Goal: Transaction & Acquisition: Download file/media

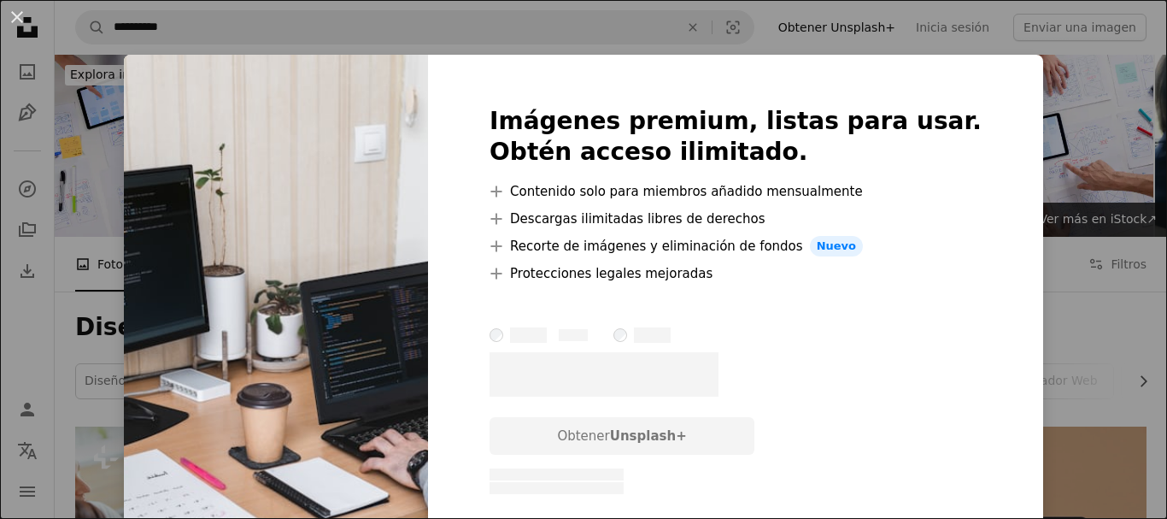
scroll to position [610, 0]
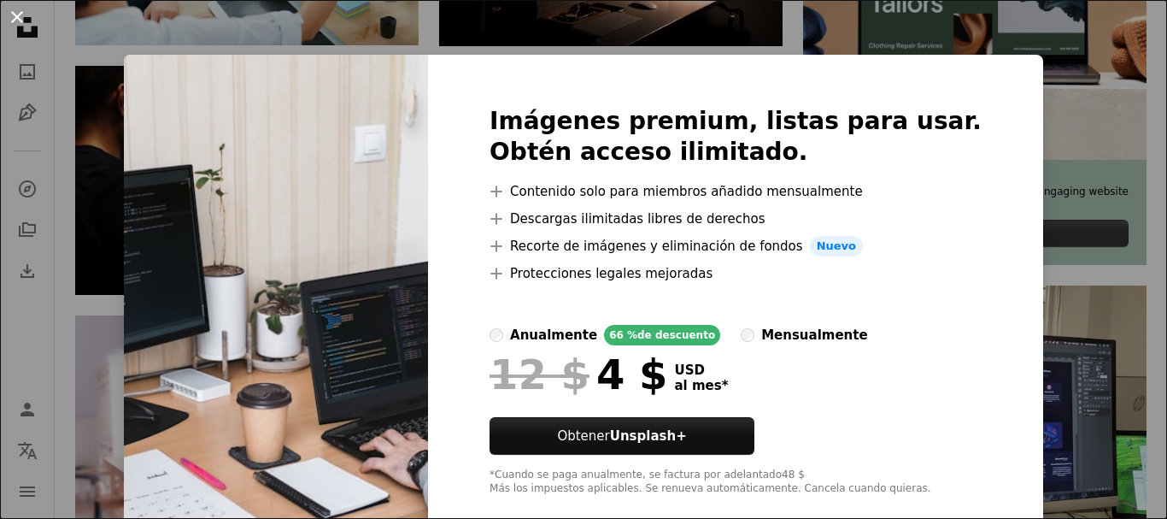
click at [21, 22] on button "An X shape" at bounding box center [17, 17] width 21 height 21
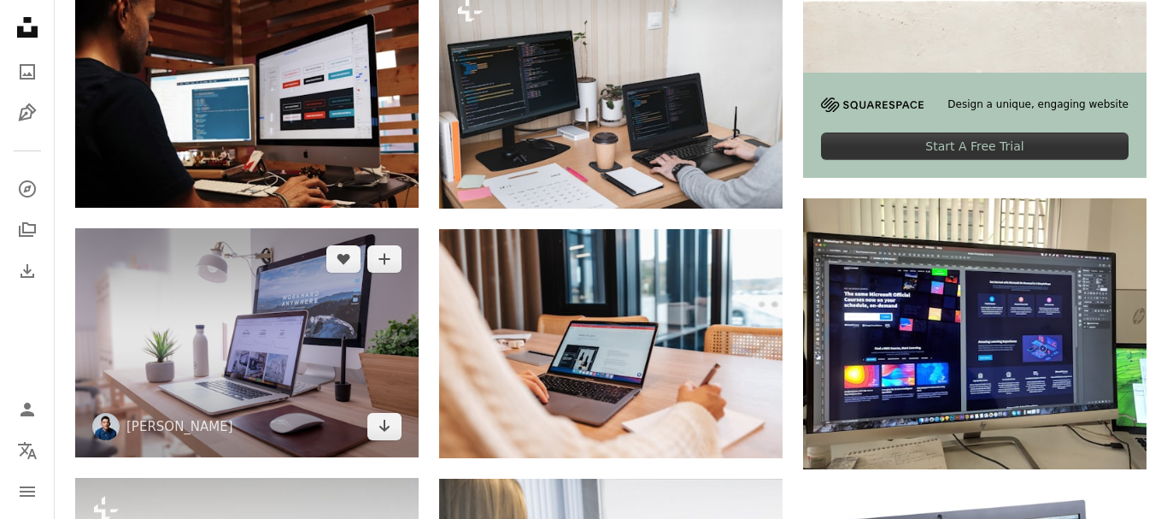
scroll to position [785, 0]
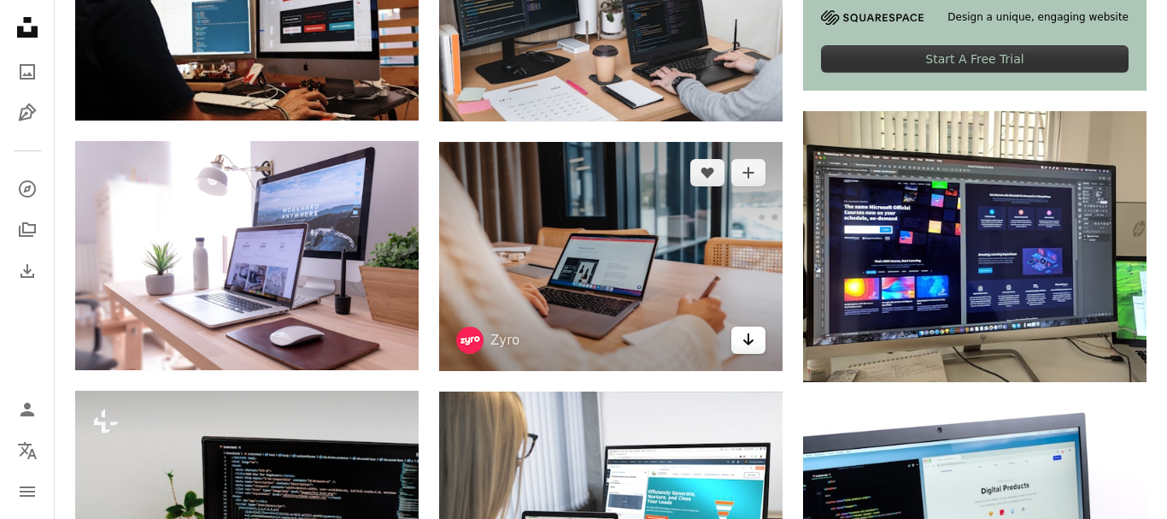
click at [752, 335] on icon "Arrow pointing down" at bounding box center [749, 339] width 14 height 21
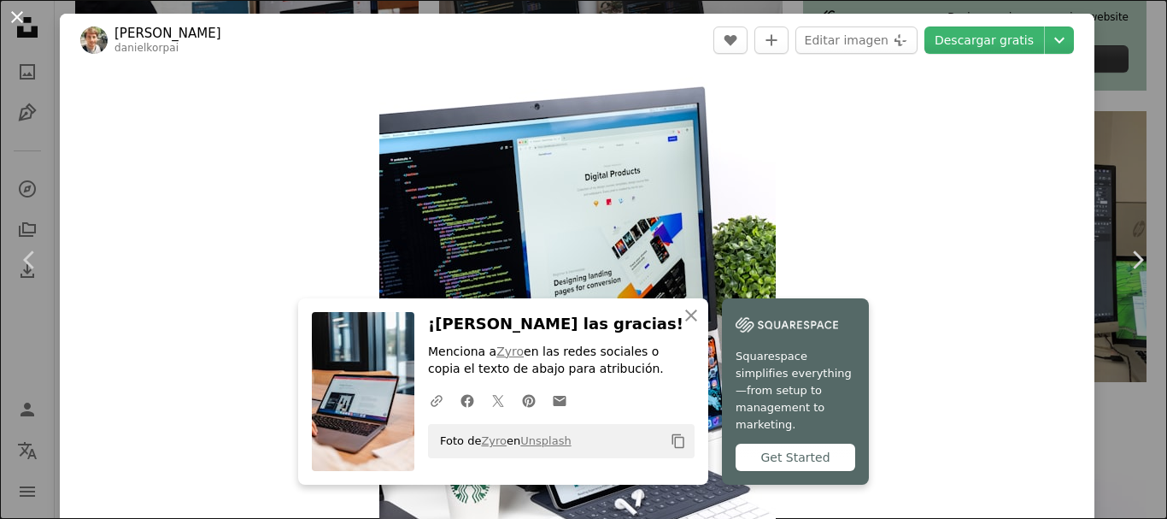
click at [13, 14] on button "An X shape" at bounding box center [17, 17] width 21 height 21
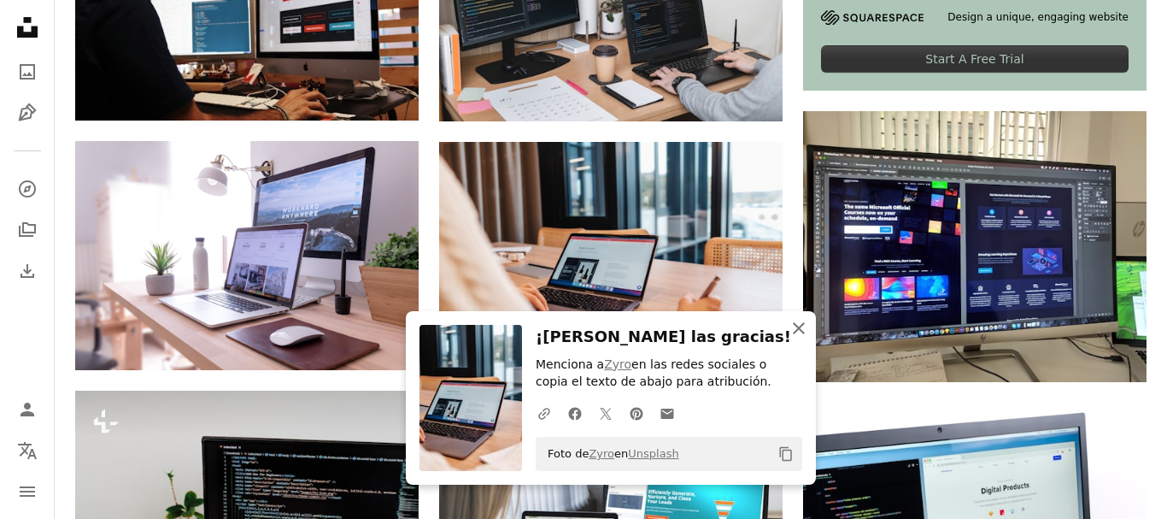
click at [797, 326] on icon "button" at bounding box center [799, 328] width 12 height 12
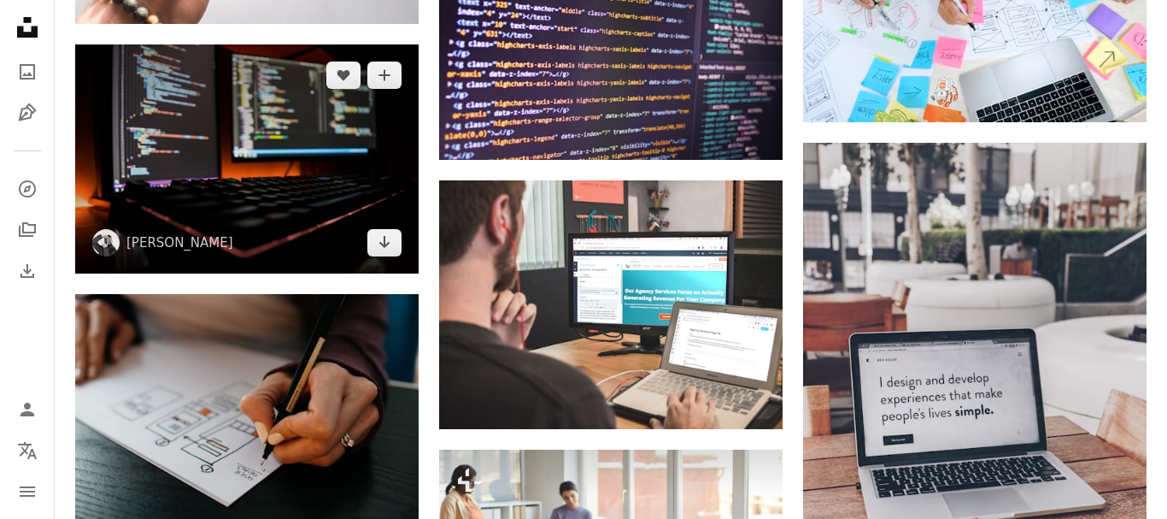
scroll to position [1656, 0]
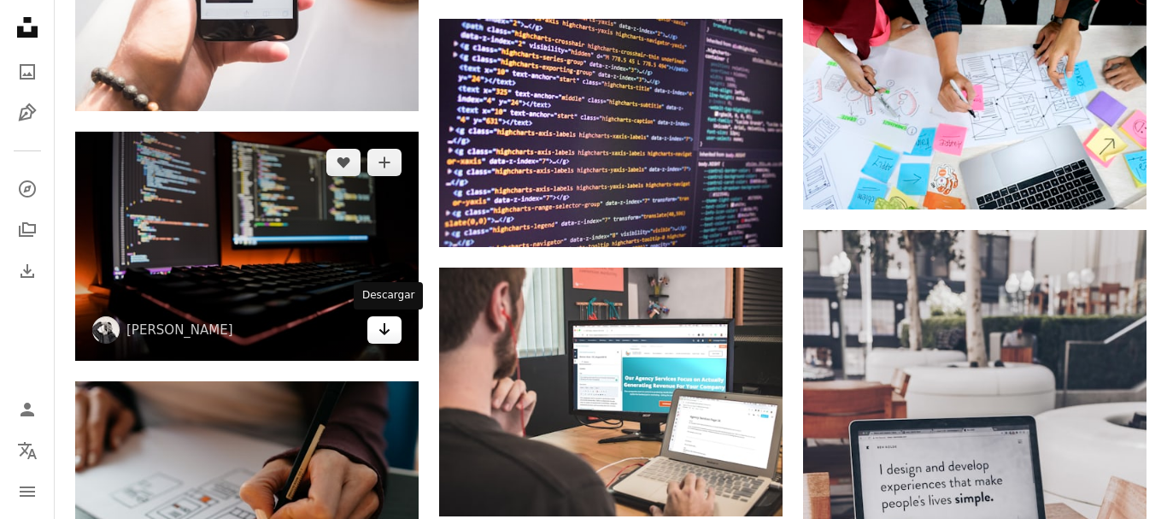
click at [379, 321] on icon "Arrow pointing down" at bounding box center [385, 329] width 14 height 21
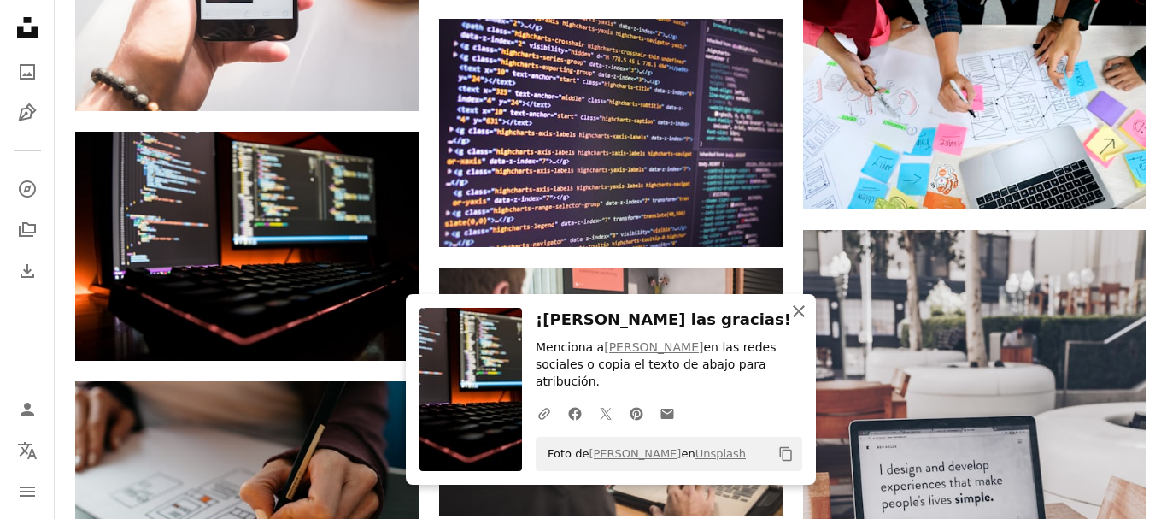
click at [800, 321] on icon "An X shape" at bounding box center [799, 311] width 21 height 21
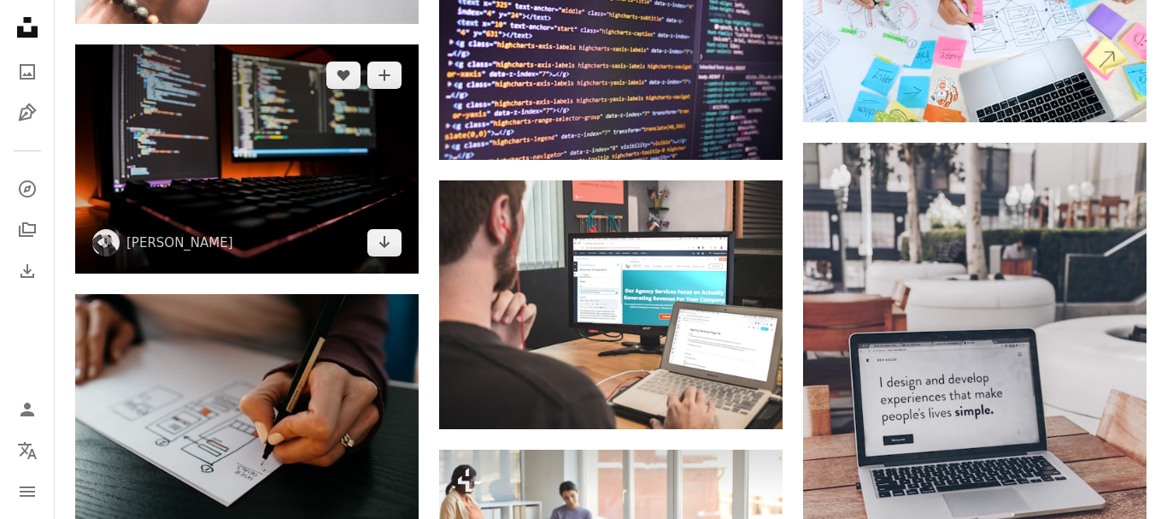
scroll to position [1831, 0]
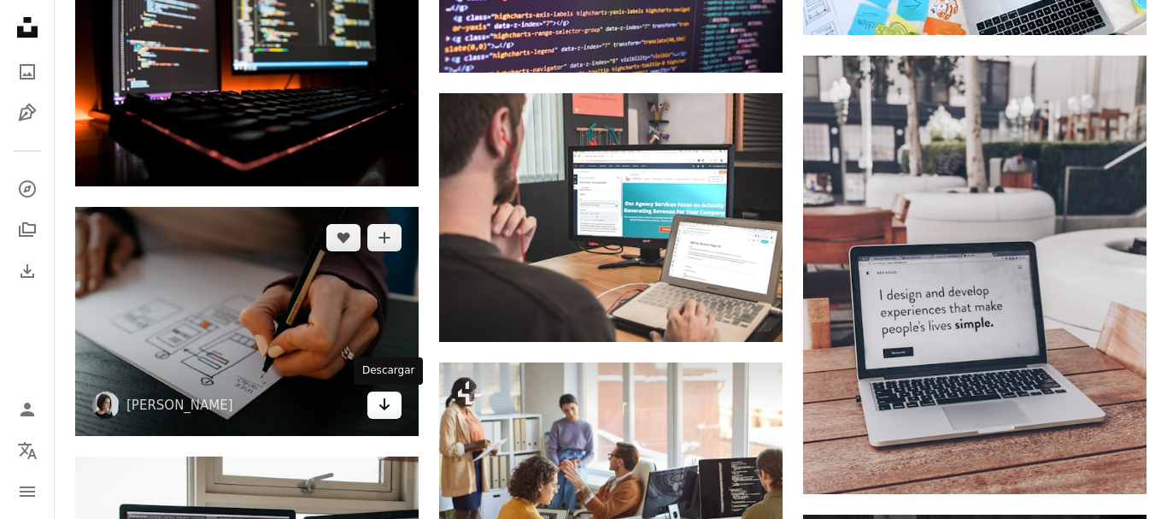
click at [384, 409] on icon "Descargar" at bounding box center [384, 404] width 11 height 12
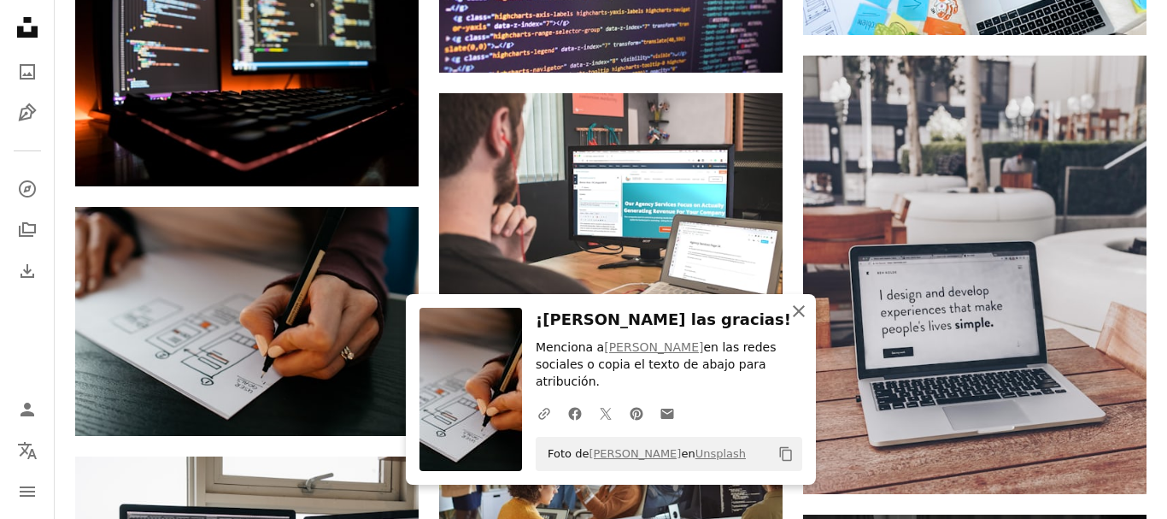
click at [798, 321] on icon "An X shape" at bounding box center [799, 311] width 21 height 21
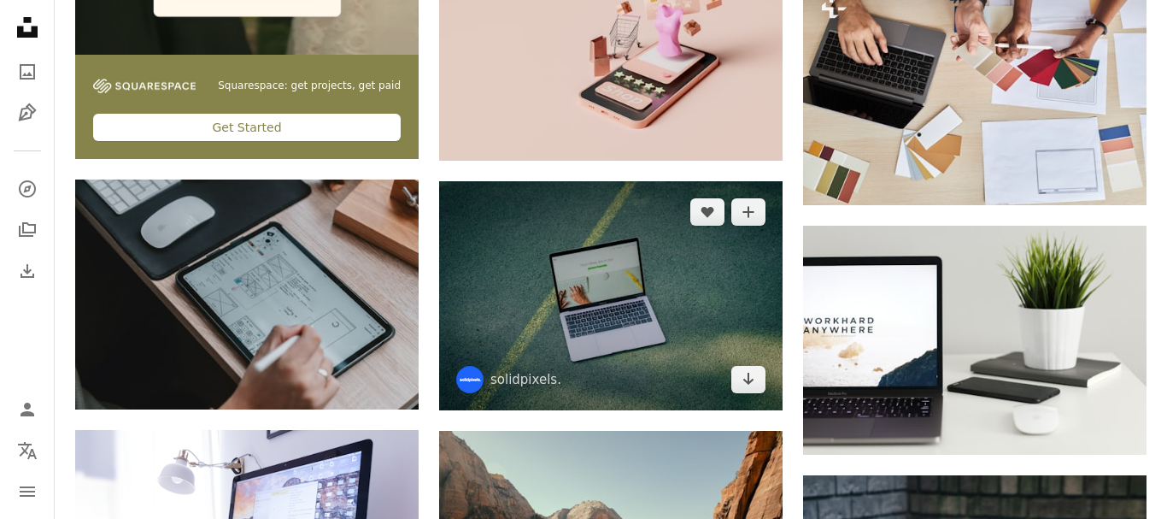
scroll to position [3313, 0]
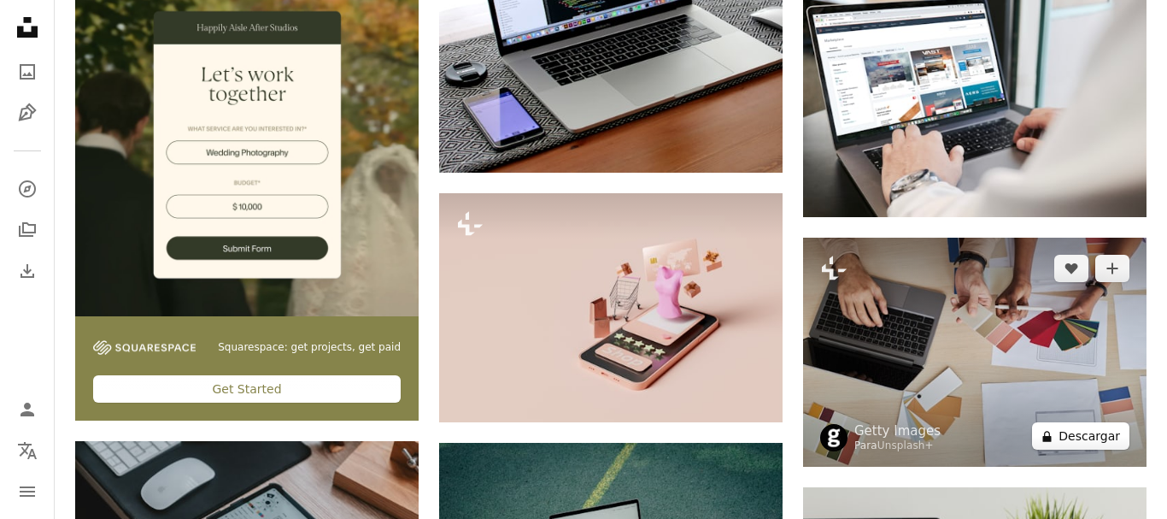
click at [1090, 434] on button "A lock Descargar" at bounding box center [1080, 435] width 97 height 27
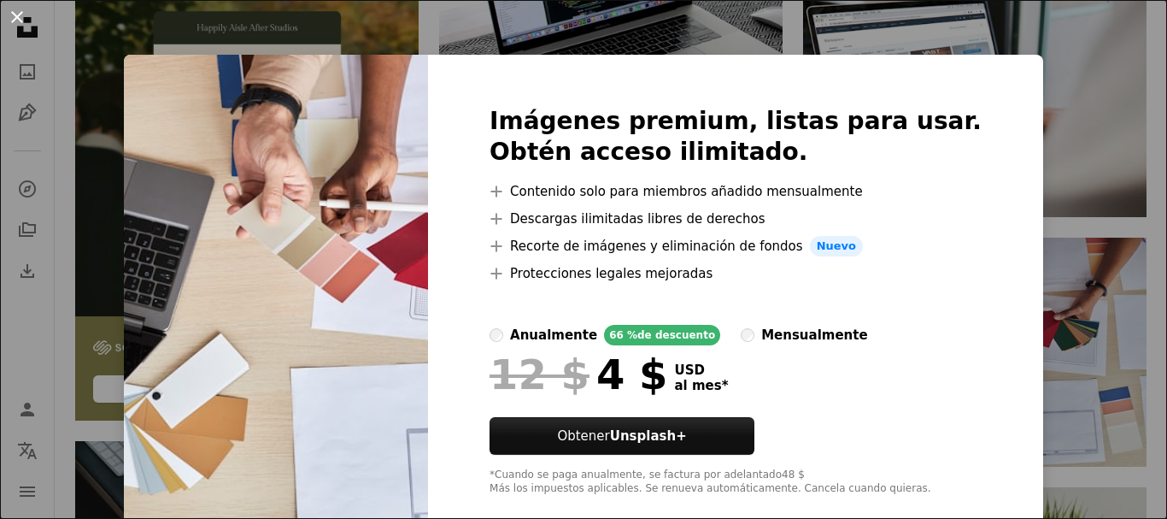
click at [22, 23] on button "An X shape" at bounding box center [17, 17] width 21 height 21
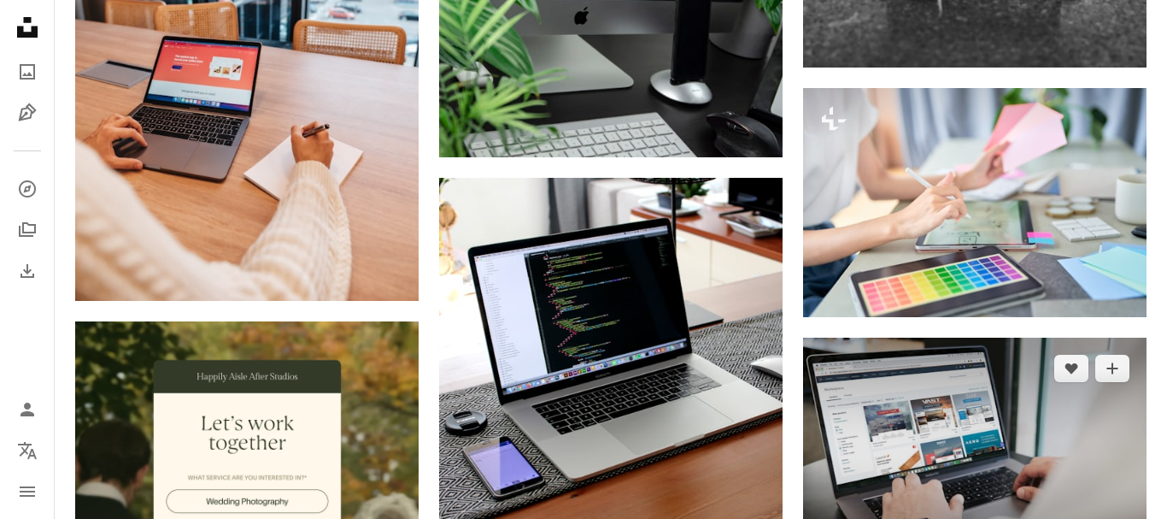
scroll to position [3226, 0]
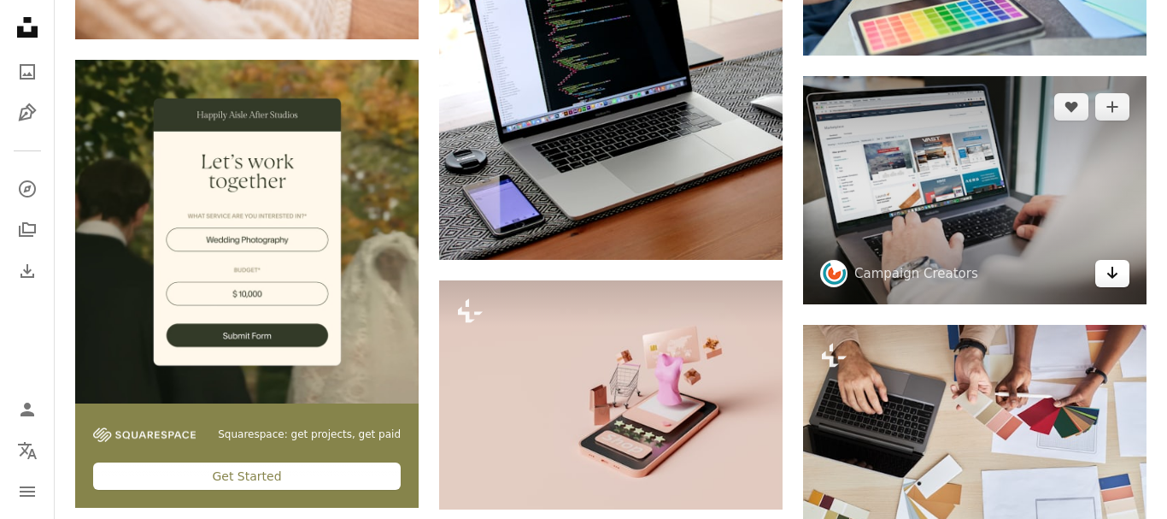
click at [1114, 270] on icon "Descargar" at bounding box center [1113, 273] width 11 height 12
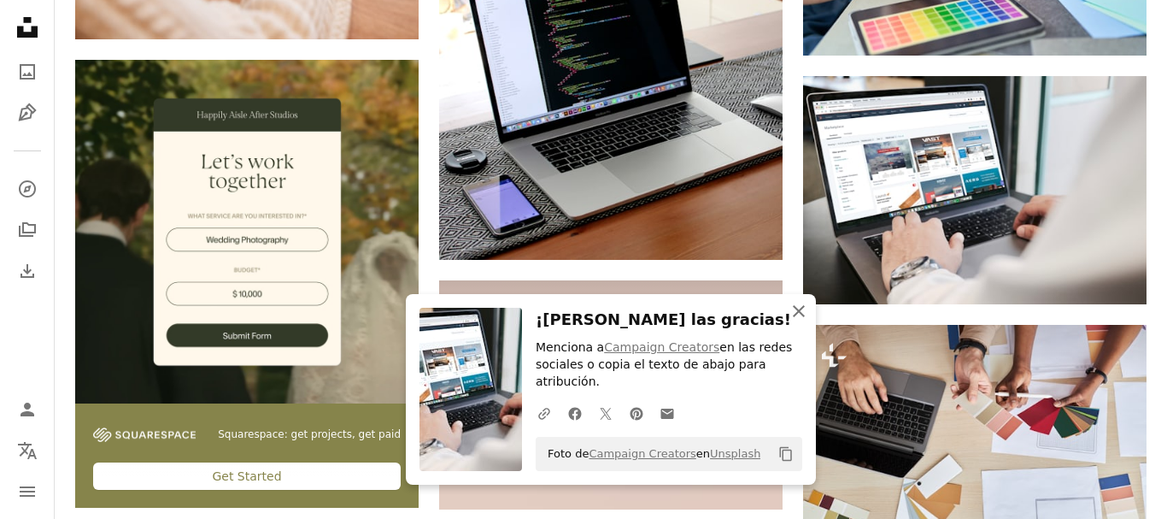
click at [787, 327] on button "An X shape Cerrar" at bounding box center [799, 311] width 34 height 34
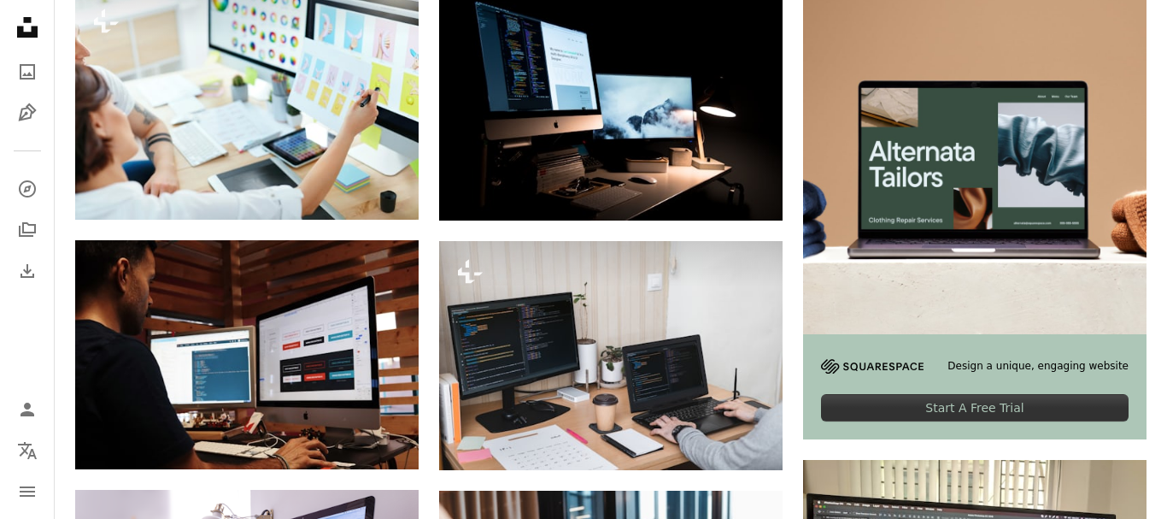
scroll to position [0, 0]
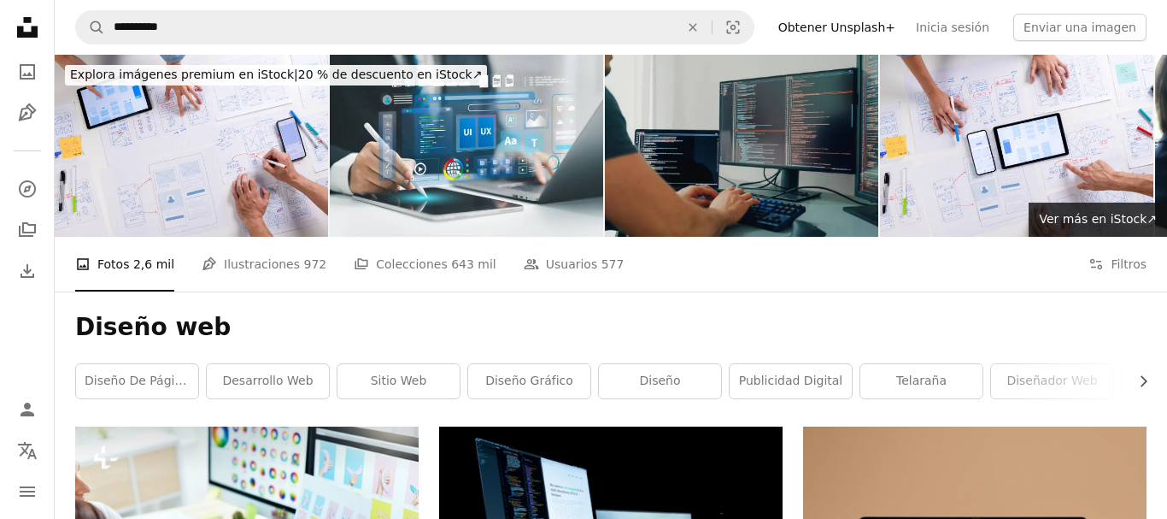
click at [27, 29] on icon "Unsplash logo Página de inicio de Unsplash" at bounding box center [27, 27] width 34 height 34
